Goal: Book appointment/travel/reservation

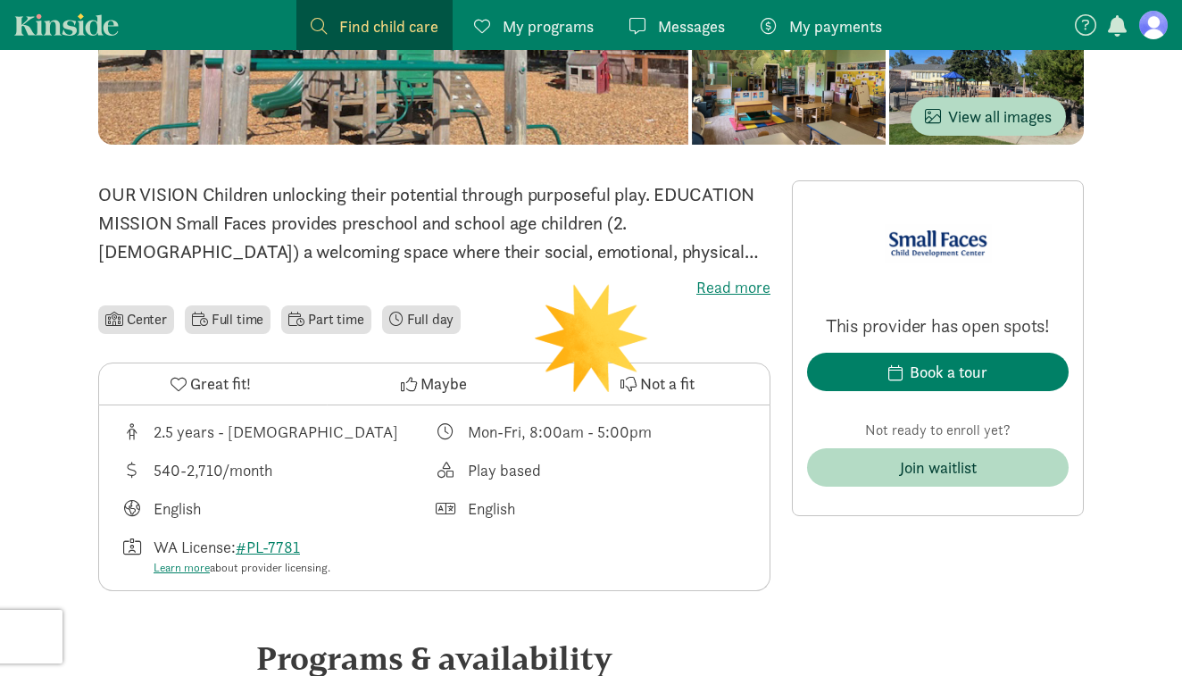
scroll to position [330, 0]
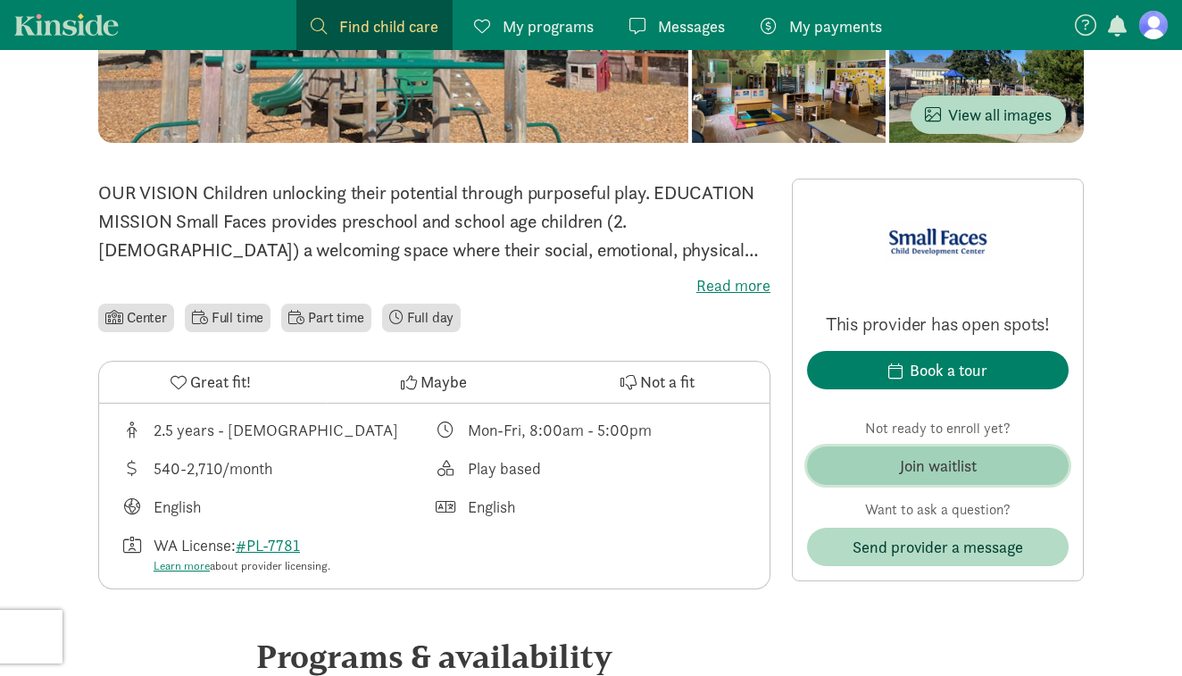
click at [877, 461] on span "Join waitlist" at bounding box center [938, 466] width 233 height 24
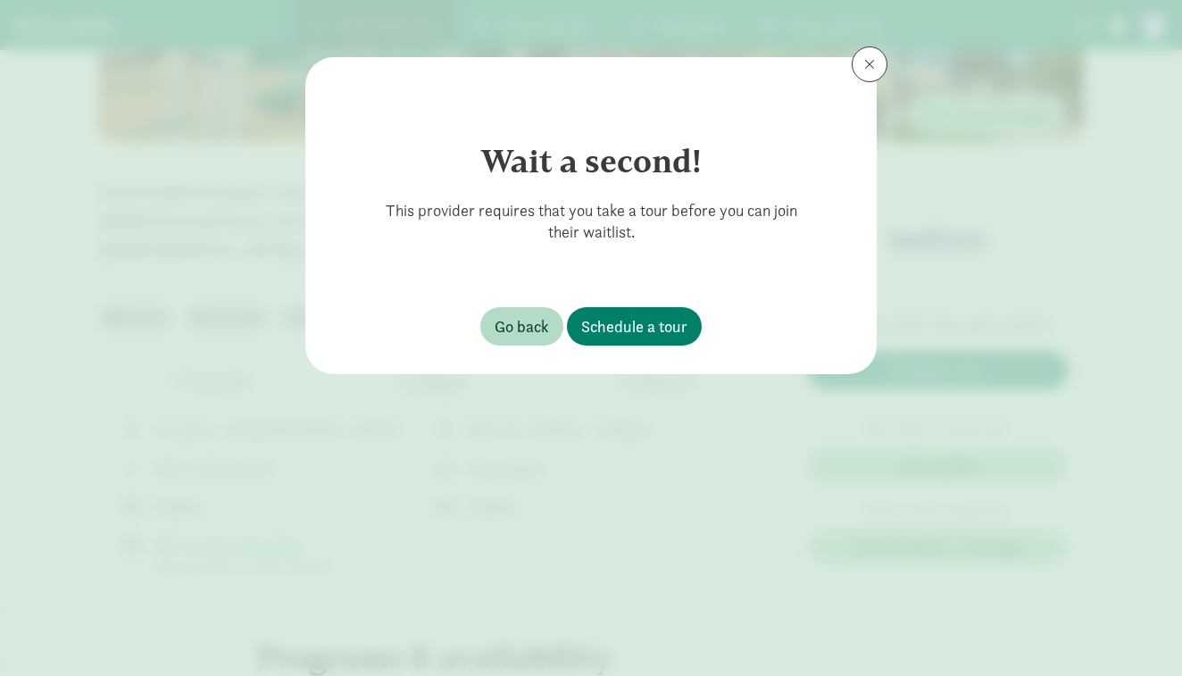
click at [862, 57] on button at bounding box center [870, 64] width 36 height 36
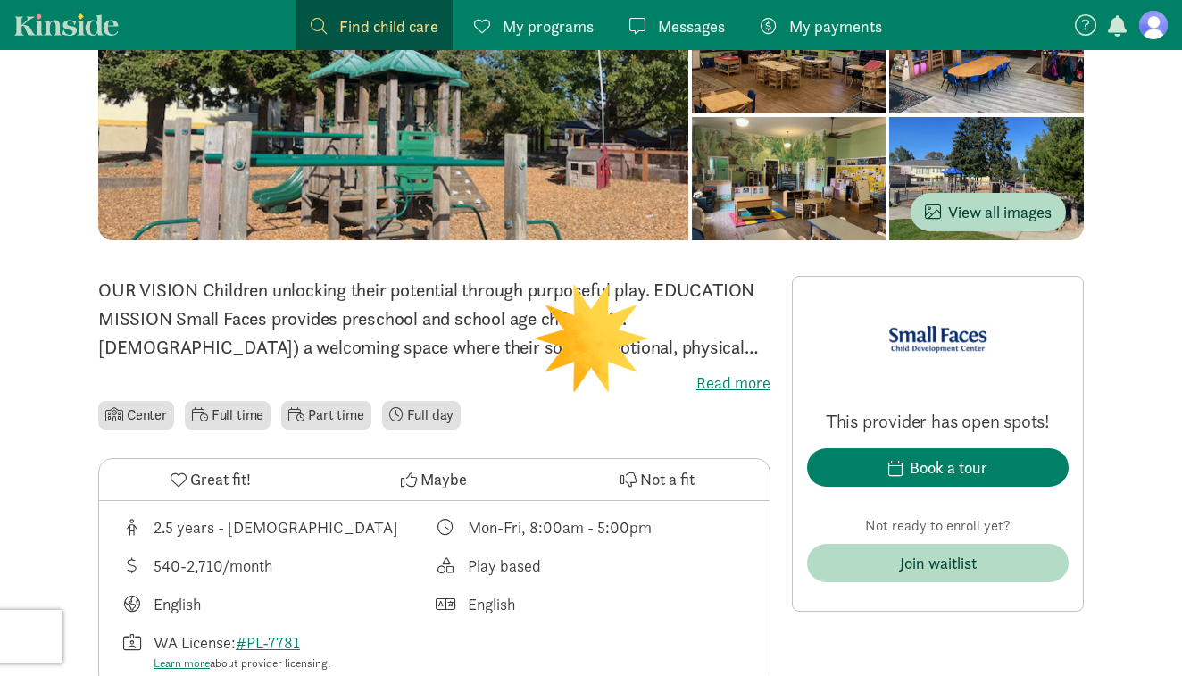
scroll to position [234, 0]
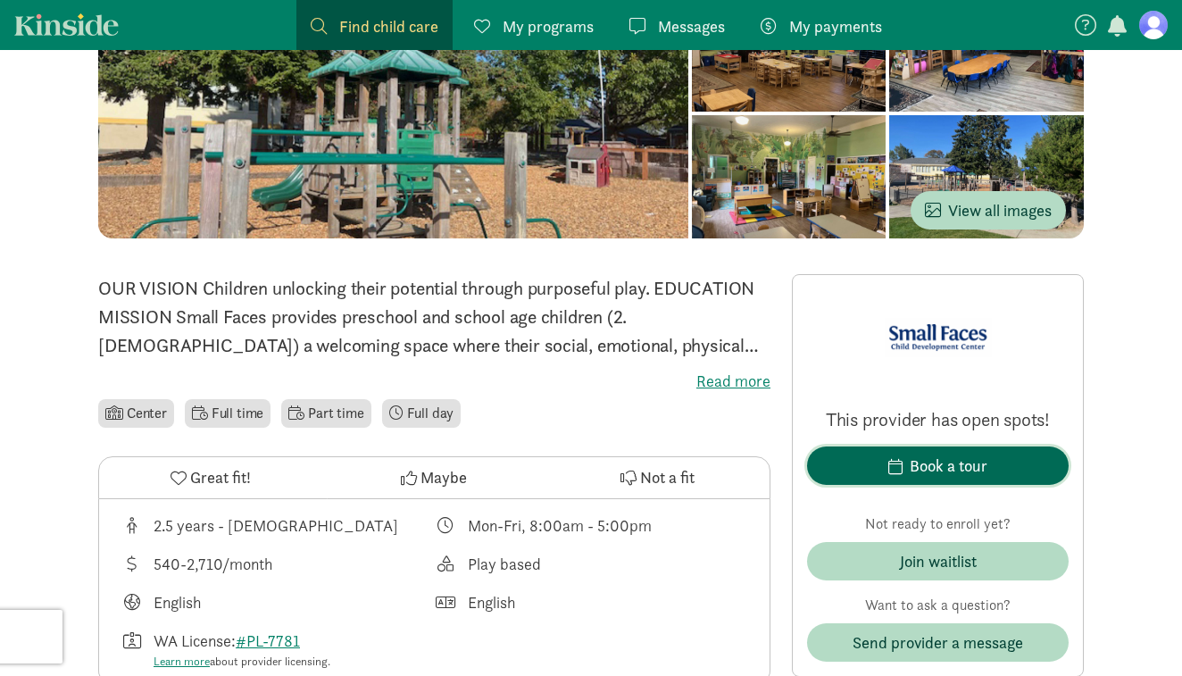
click at [861, 461] on span "Book a tour" at bounding box center [938, 466] width 233 height 24
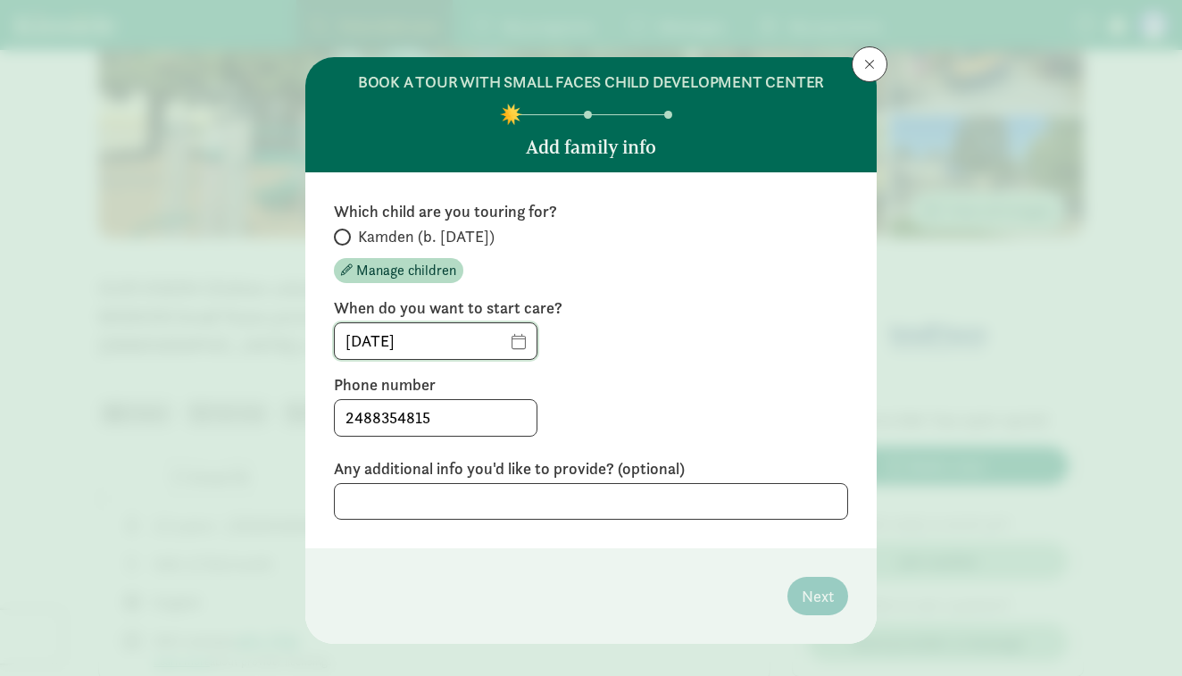
click at [512, 345] on input "[DATE]" at bounding box center [436, 341] width 202 height 36
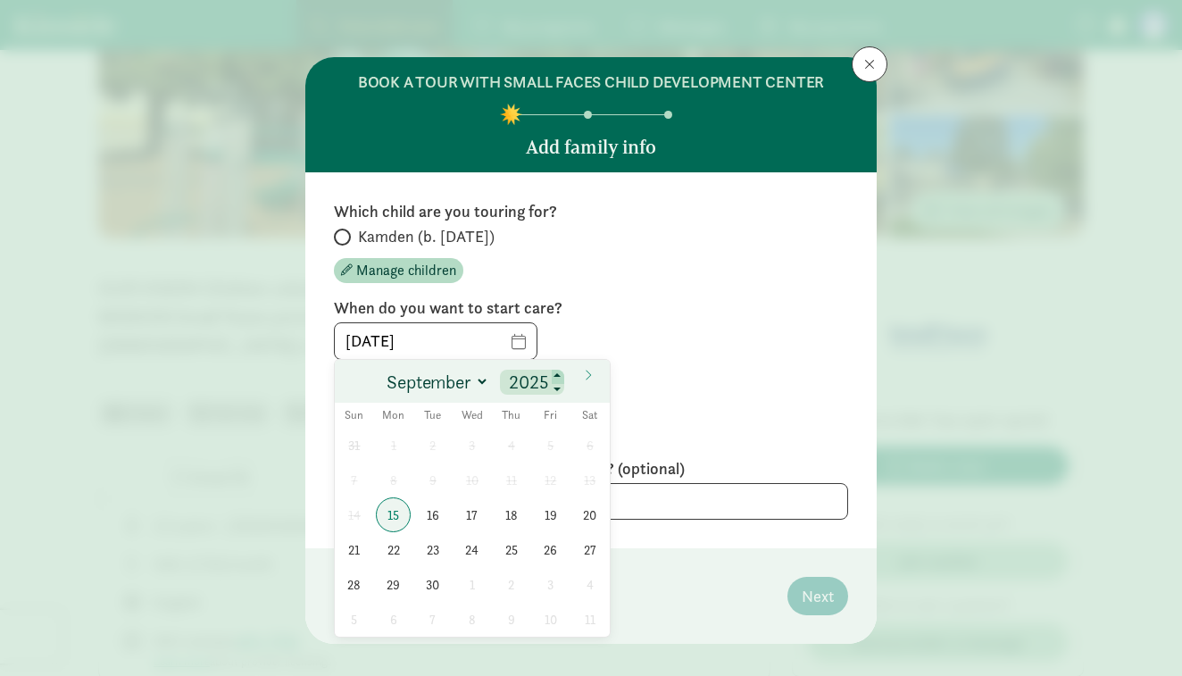
click at [559, 377] on span at bounding box center [558, 377] width 13 height 14
type input "2026"
click at [433, 444] on span "1" at bounding box center [432, 445] width 35 height 35
type input "[DATE]"
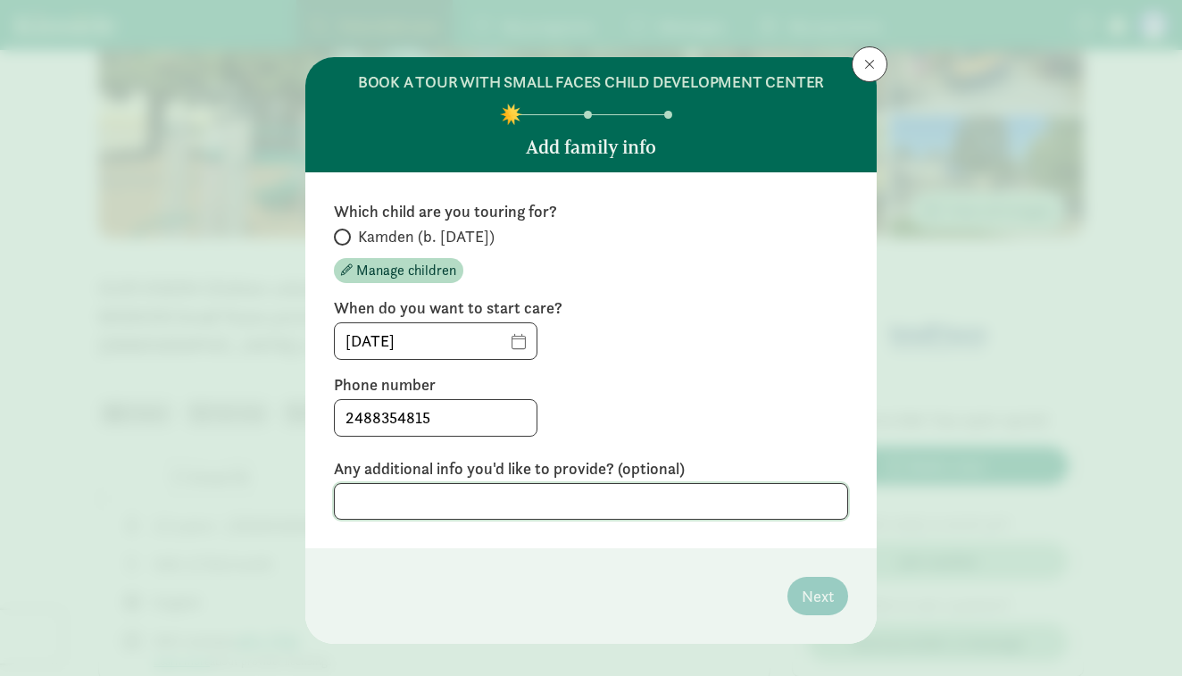
click at [418, 504] on textarea at bounding box center [591, 501] width 514 height 37
click at [346, 238] on span at bounding box center [342, 237] width 17 height 17
click at [346, 238] on input "Kamden (b. [DATE])" at bounding box center [340, 237] width 12 height 12
radio input "true"
click at [823, 590] on span "Next" at bounding box center [818, 596] width 32 height 24
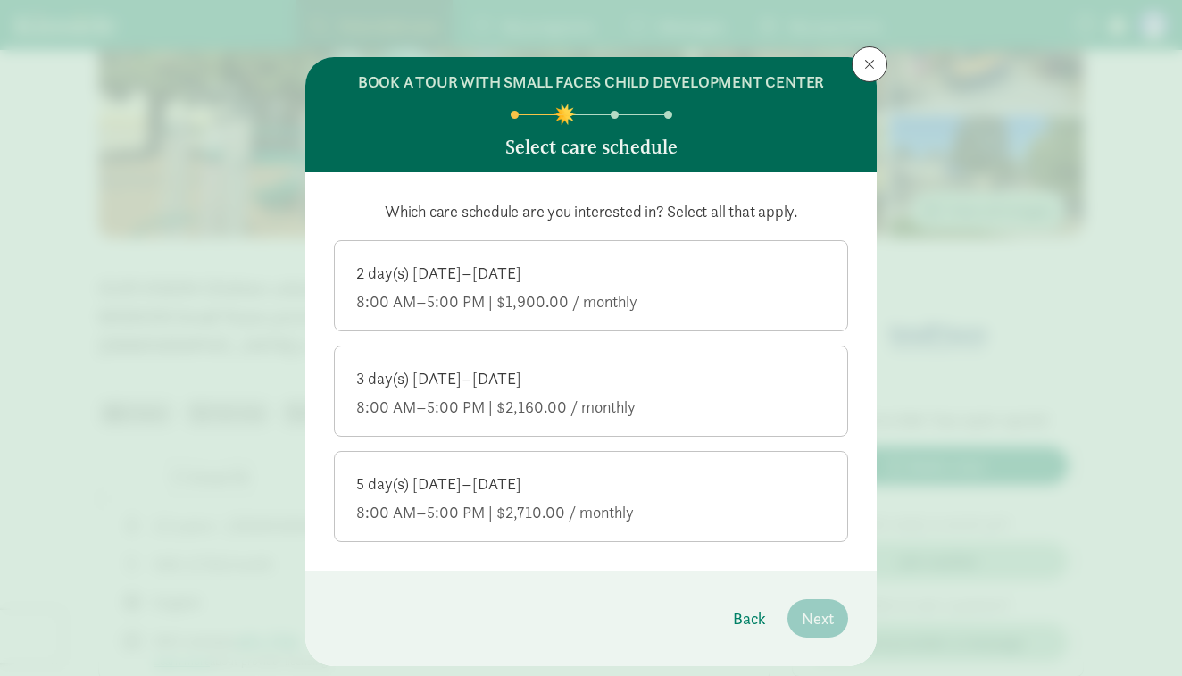
click at [540, 500] on div "5 day(s) [DATE]–[DATE] 8:00 AM–5:00 PM | $2,710.00 / monthly" at bounding box center [591, 498] width 470 height 50
click at [0, 0] on input "5 day(s) [DATE]–[DATE] 8:00 AM–5:00 PM | $2,710.00 / monthly" at bounding box center [0, 0] width 0 height 0
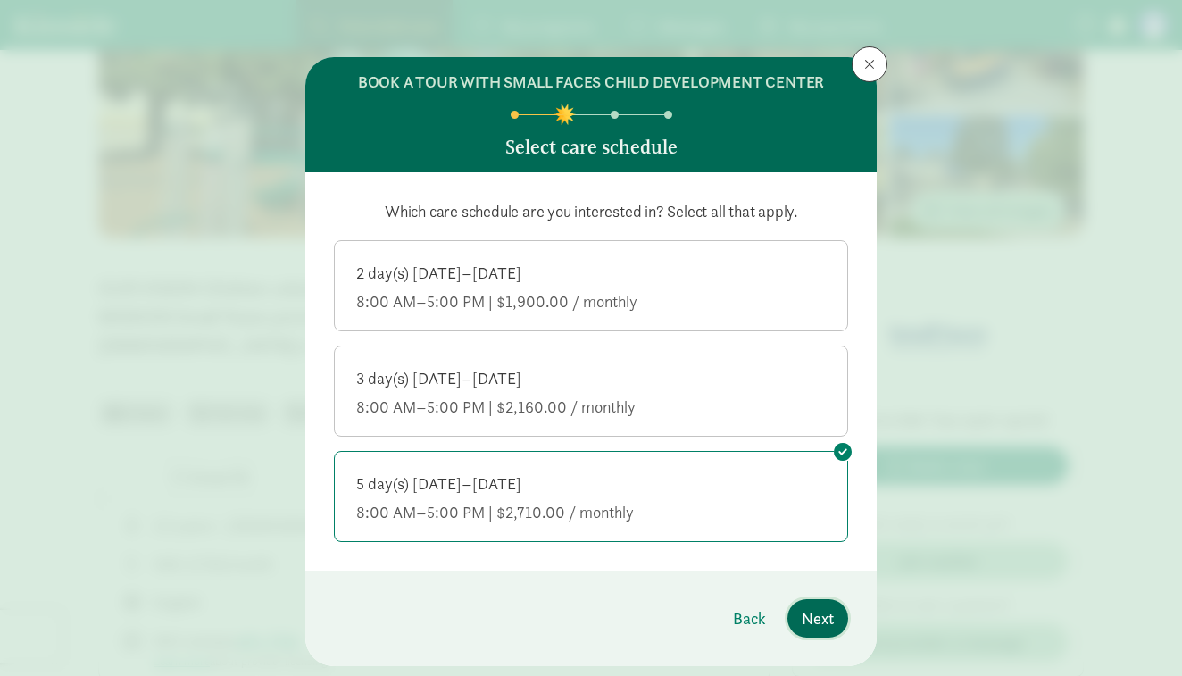
click at [819, 613] on span "Next" at bounding box center [818, 618] width 32 height 24
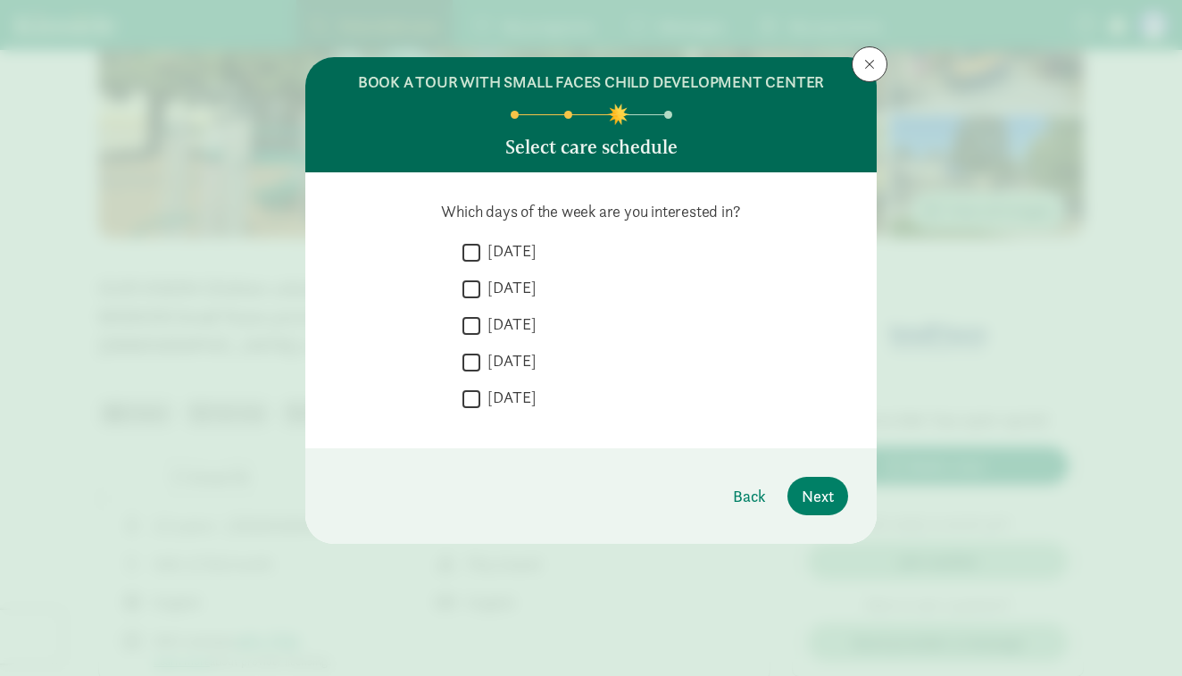
click at [472, 250] on input "[DATE]" at bounding box center [472, 252] width 18 height 24
checkbox input "true"
click at [468, 297] on input "[DATE]" at bounding box center [472, 289] width 18 height 24
checkbox input "true"
click at [476, 332] on input "[DATE]" at bounding box center [472, 325] width 18 height 24
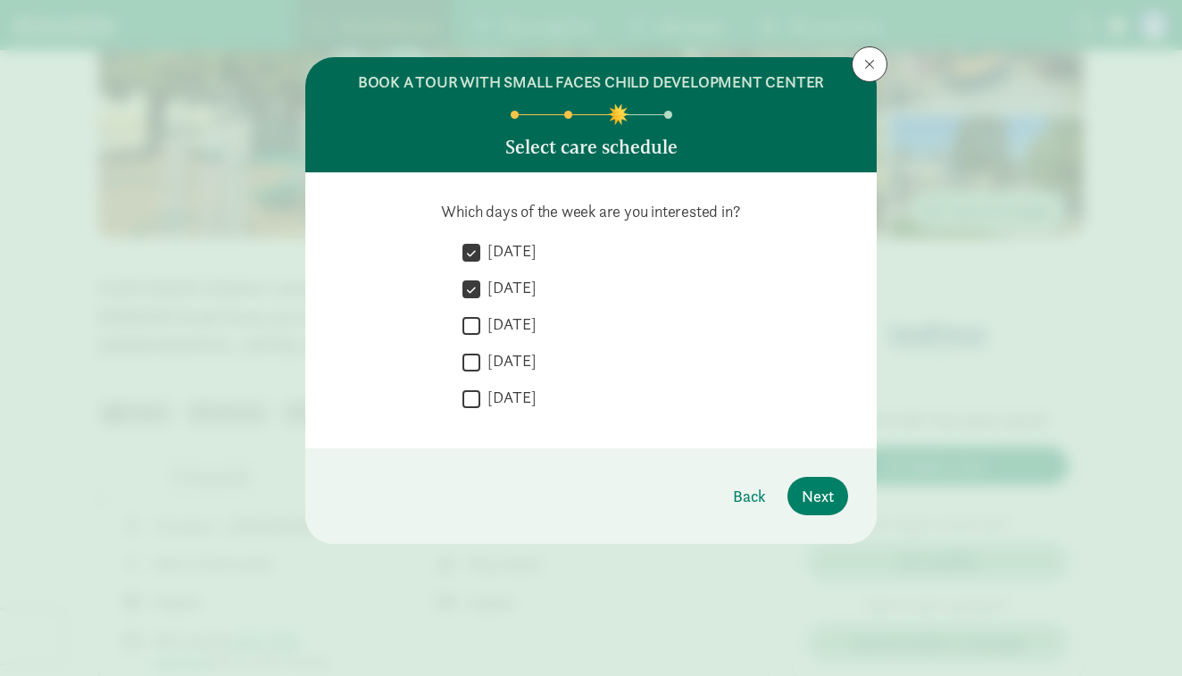
checkbox input "true"
click at [474, 364] on input "[DATE]" at bounding box center [472, 362] width 18 height 24
checkbox input "true"
click at [475, 402] on input "[DATE]" at bounding box center [472, 399] width 18 height 24
checkbox input "true"
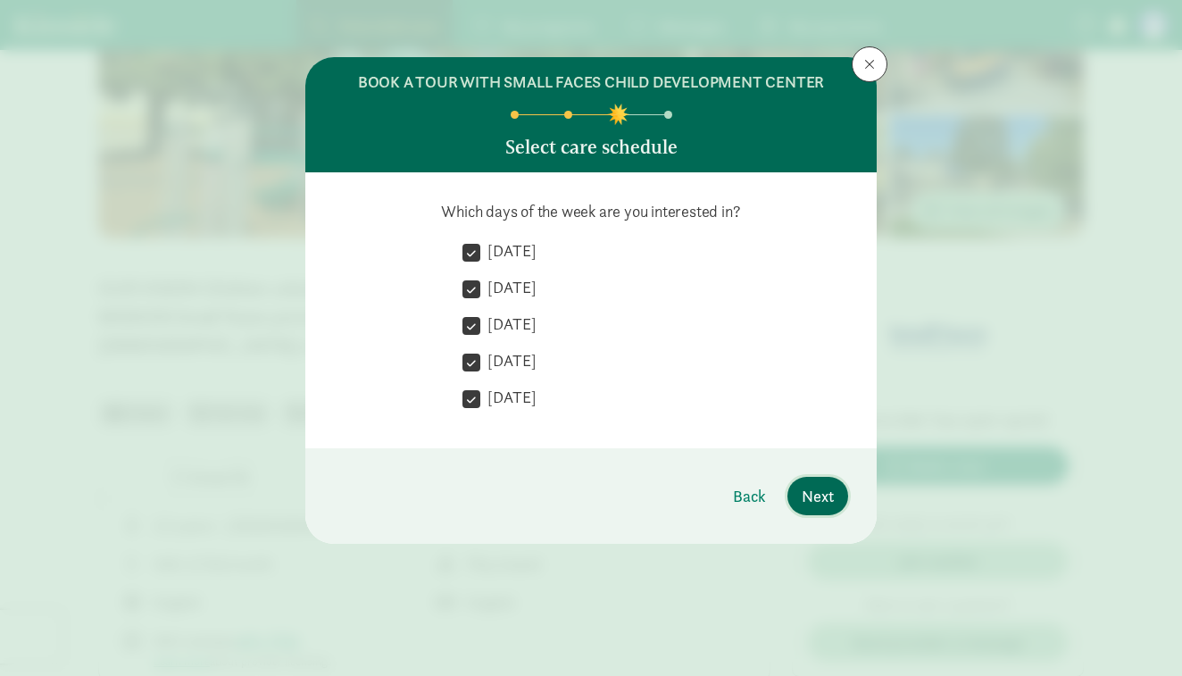
click at [815, 499] on span "Next" at bounding box center [818, 496] width 32 height 24
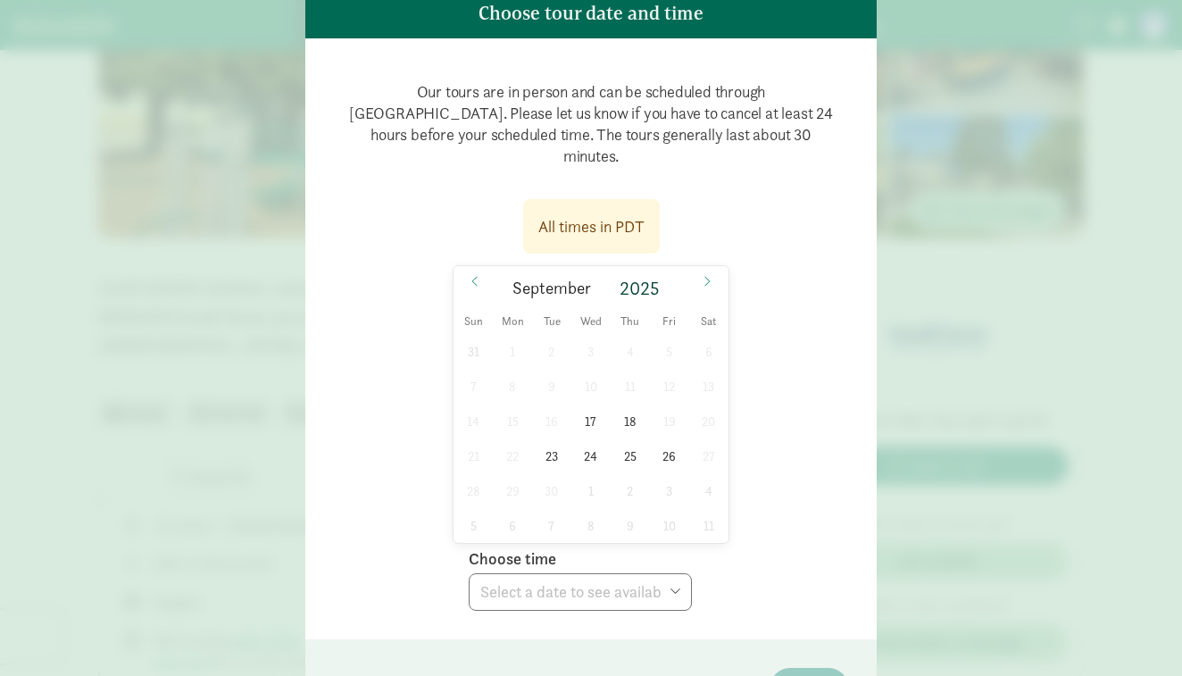
scroll to position [146, 0]
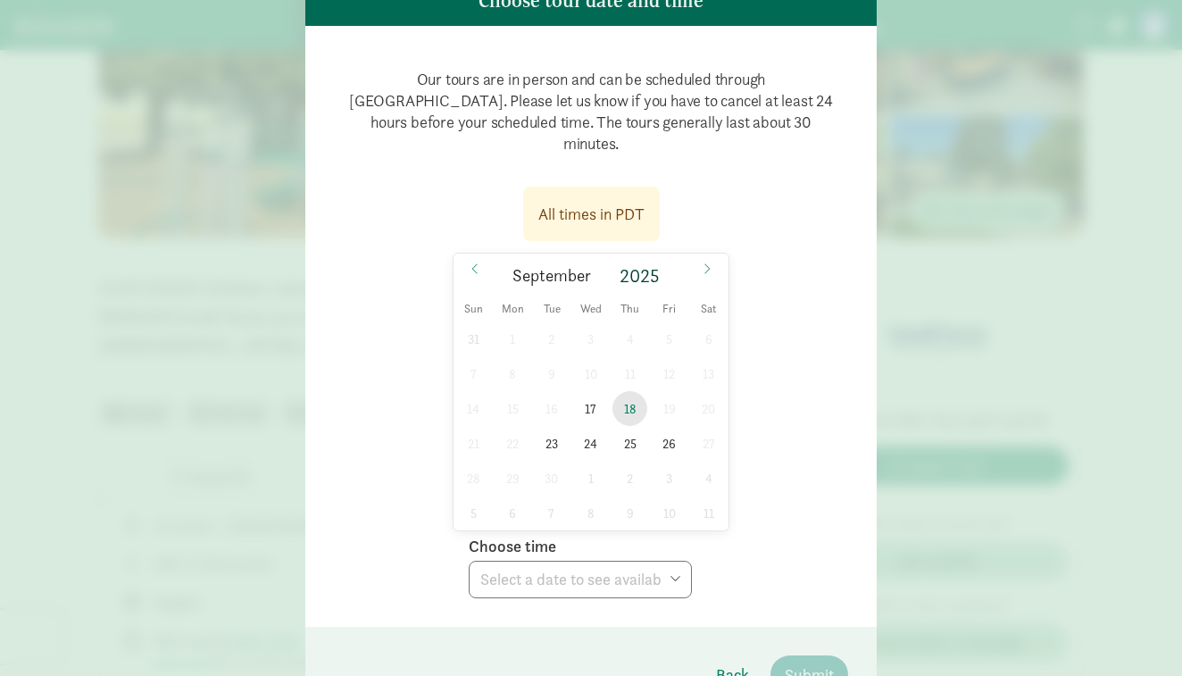
click at [627, 391] on span "18" at bounding box center [630, 408] width 35 height 35
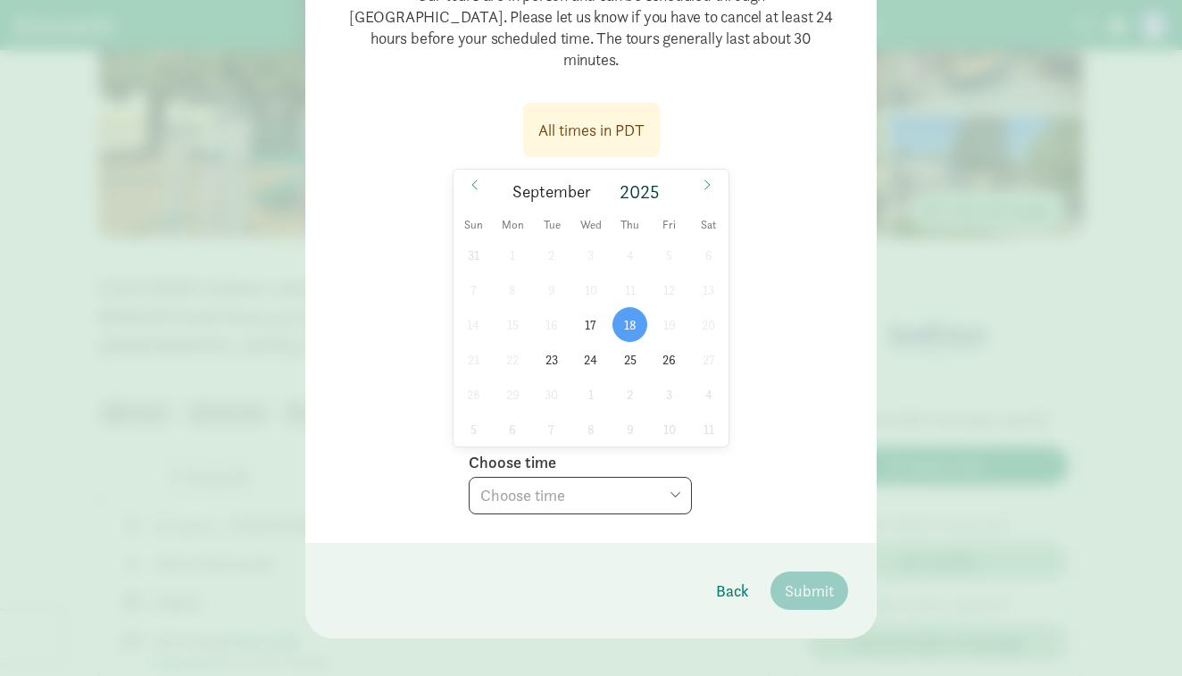
scroll to position [229, 0]
select select "[DATE]T09:30:00.000-07:00"
click at [804, 581] on span "Submit" at bounding box center [809, 593] width 49 height 24
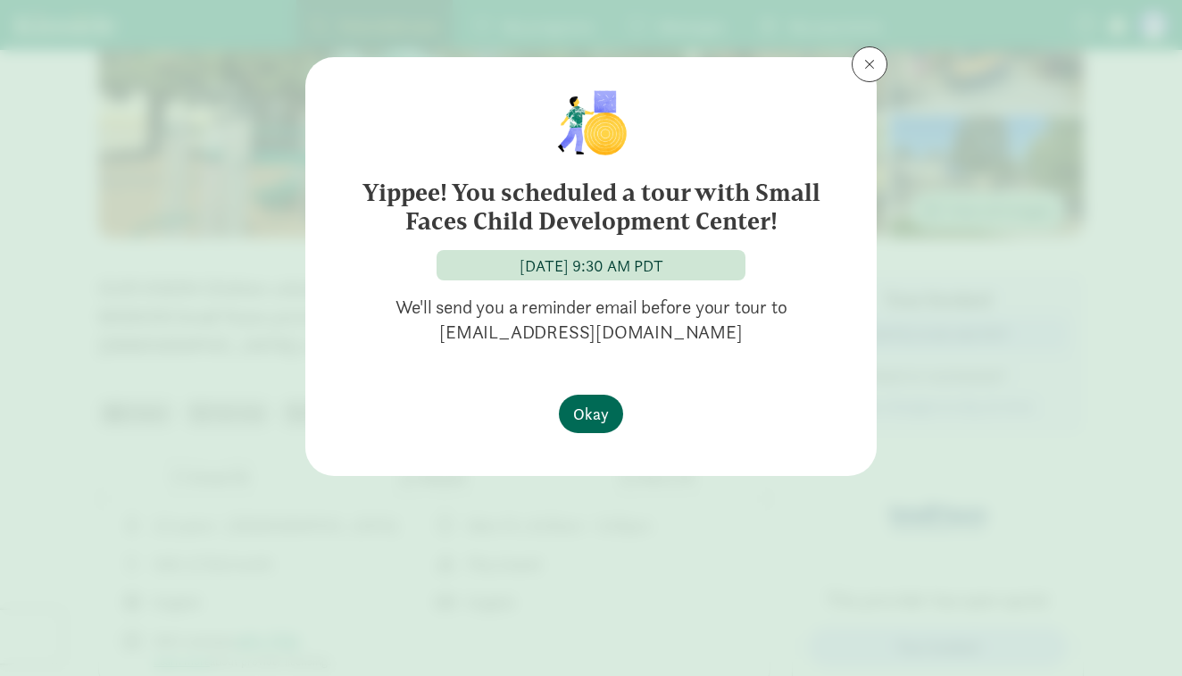
scroll to position [0, 0]
